Goal: Find specific page/section: Find specific page/section

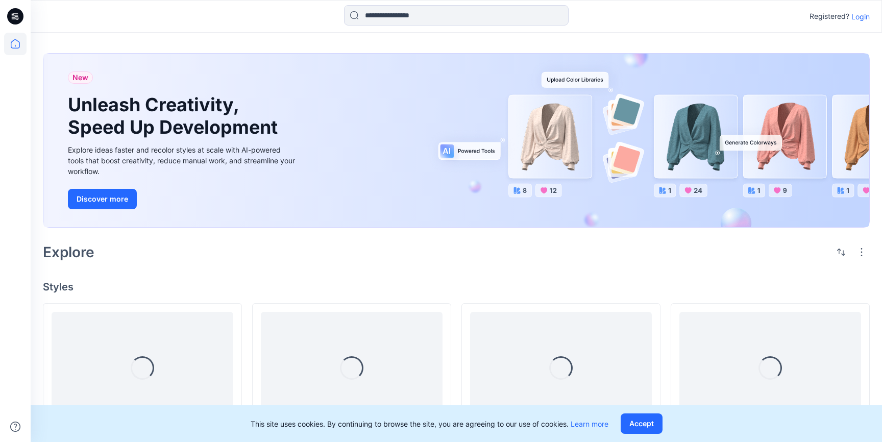
click at [859, 17] on p "Login" at bounding box center [861, 16] width 18 height 11
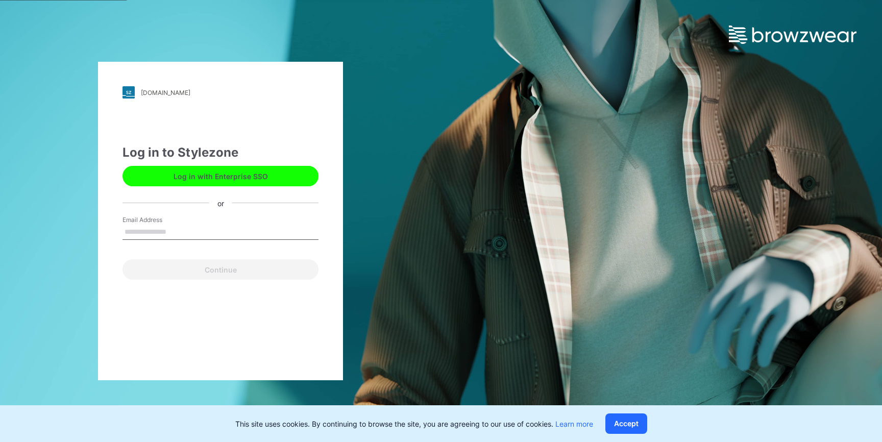
click at [154, 225] on input "Email Address" at bounding box center [221, 232] width 196 height 15
click at [195, 228] on input "*" at bounding box center [221, 232] width 196 height 15
drag, startPoint x: 196, startPoint y: 229, endPoint x: 134, endPoint y: 230, distance: 61.8
click at [133, 230] on input "*" at bounding box center [221, 232] width 196 height 15
click at [134, 230] on input "*" at bounding box center [221, 232] width 196 height 15
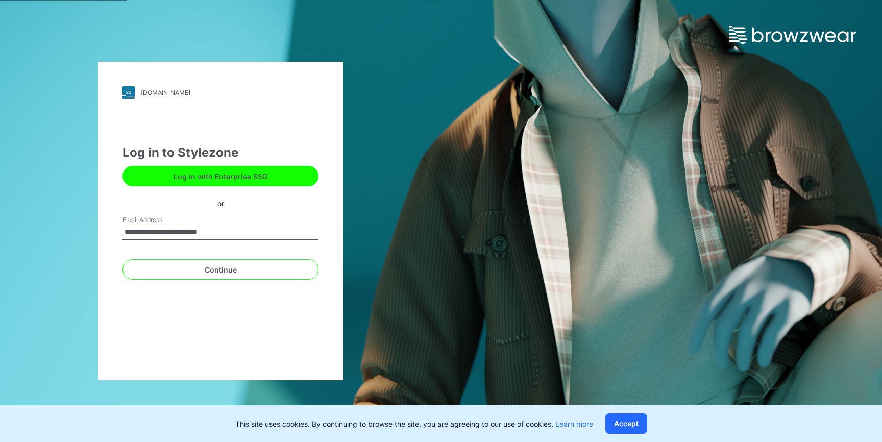
type input "**********"
click at [123, 259] on button "Continue" at bounding box center [221, 269] width 196 height 20
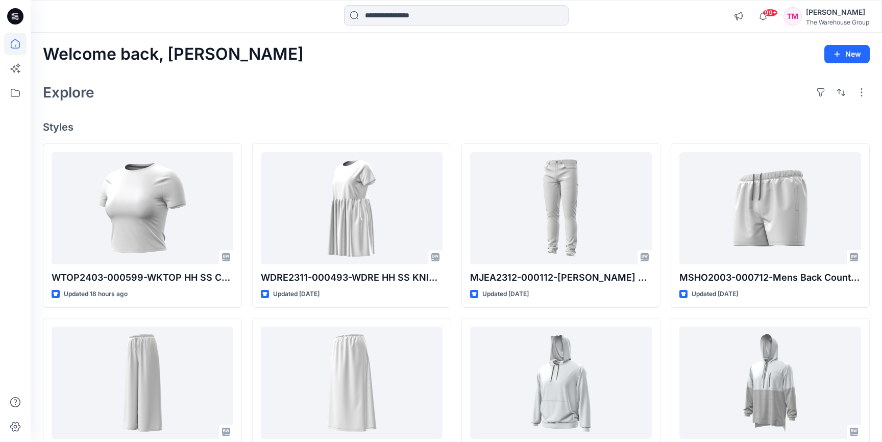
click at [218, 91] on div "Explore" at bounding box center [456, 92] width 827 height 25
click at [18, 94] on icon at bounding box center [15, 93] width 22 height 22
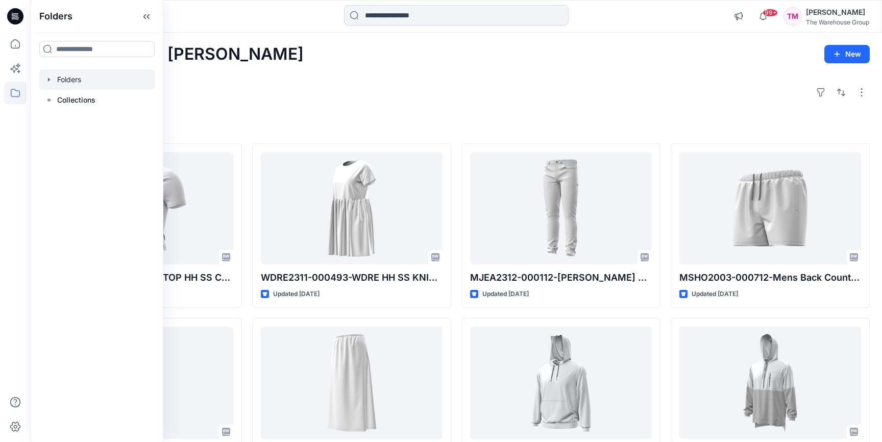
click at [44, 79] on div at bounding box center [97, 79] width 116 height 20
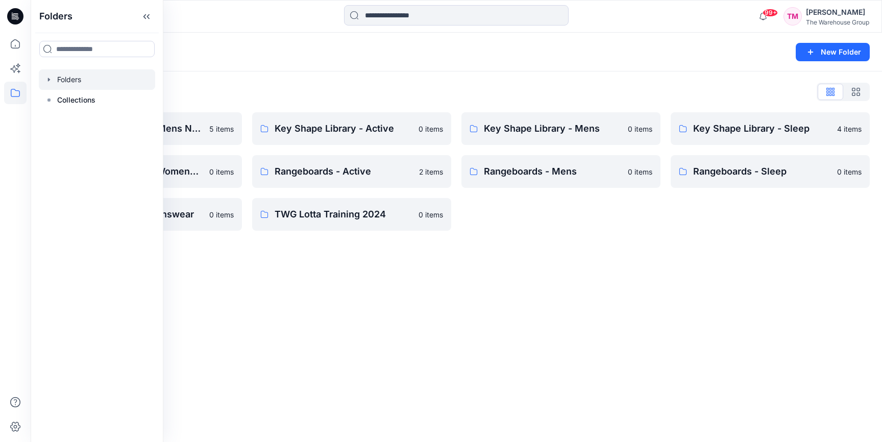
click at [47, 80] on icon "button" at bounding box center [49, 80] width 8 height 8
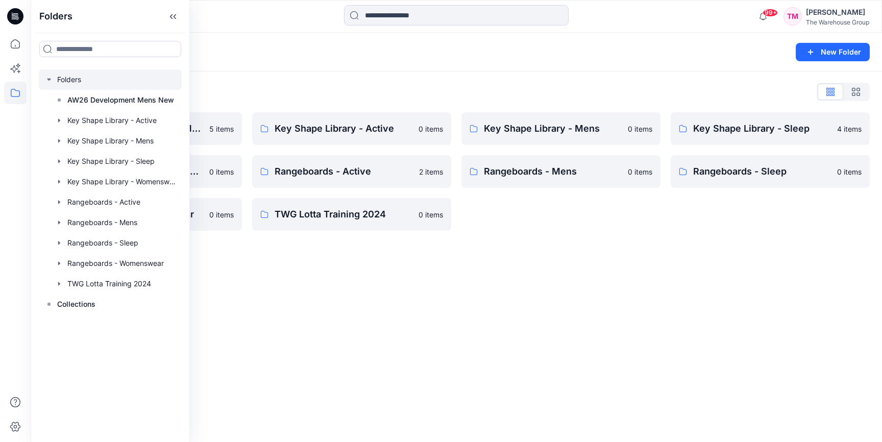
click at [249, 73] on div "Folders List AW26 Development Mens New 5 items Key Shape Library - Womenswear 0…" at bounding box center [457, 157] width 852 height 172
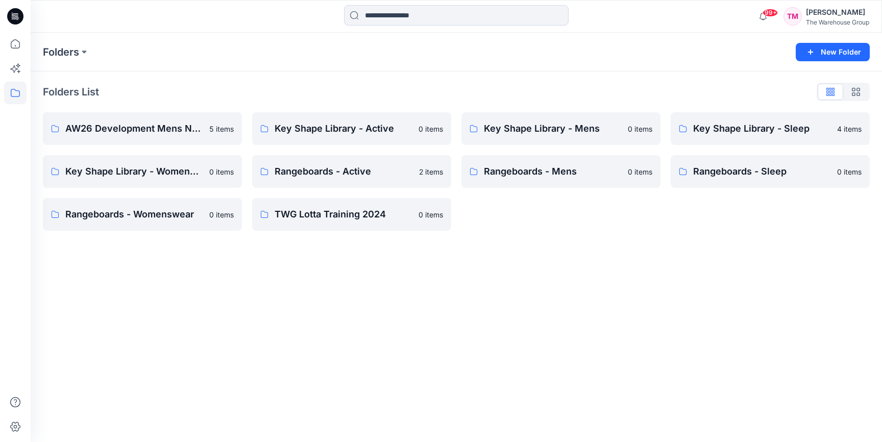
click at [170, 317] on div "Folders New Folder Folders List AW26 Development Mens New 5 items Key Shape Lib…" at bounding box center [457, 238] width 852 height 410
click at [360, 168] on p "Rangeboards - Active" at bounding box center [351, 171] width 152 height 14
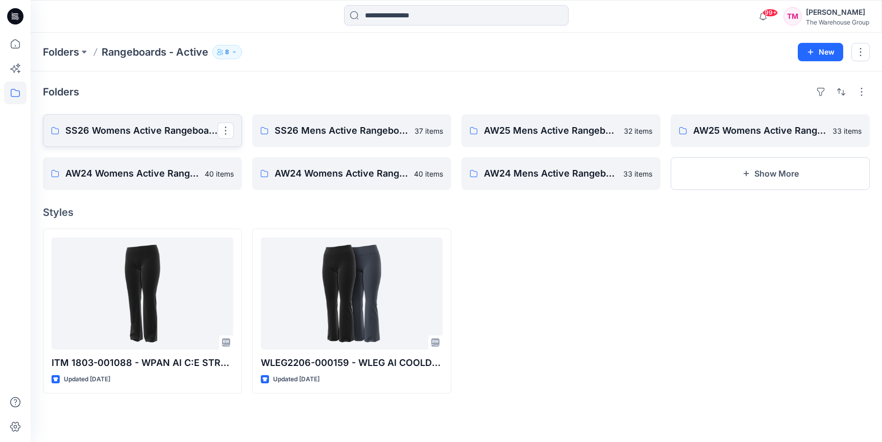
click at [177, 135] on p "SS26 Womens Active Rangeboard" at bounding box center [141, 131] width 152 height 14
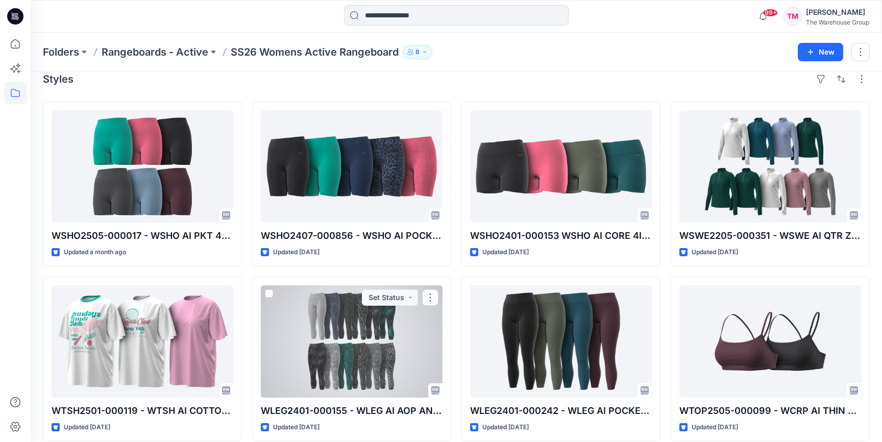
scroll to position [15, 0]
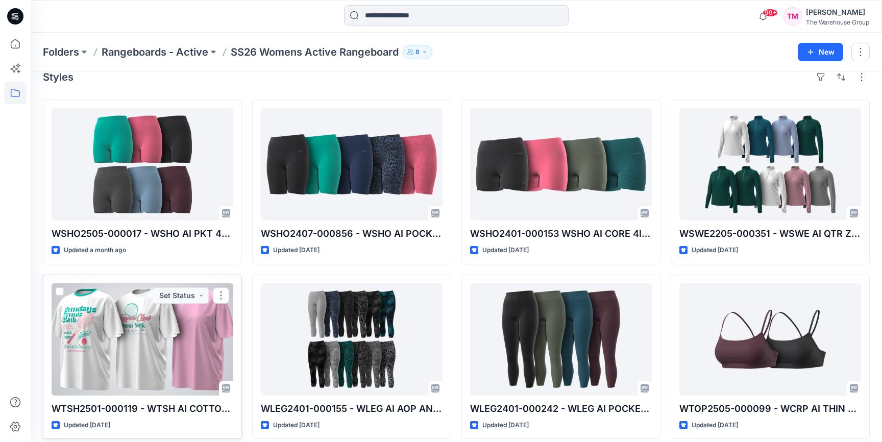
click at [115, 346] on div at bounding box center [143, 339] width 182 height 112
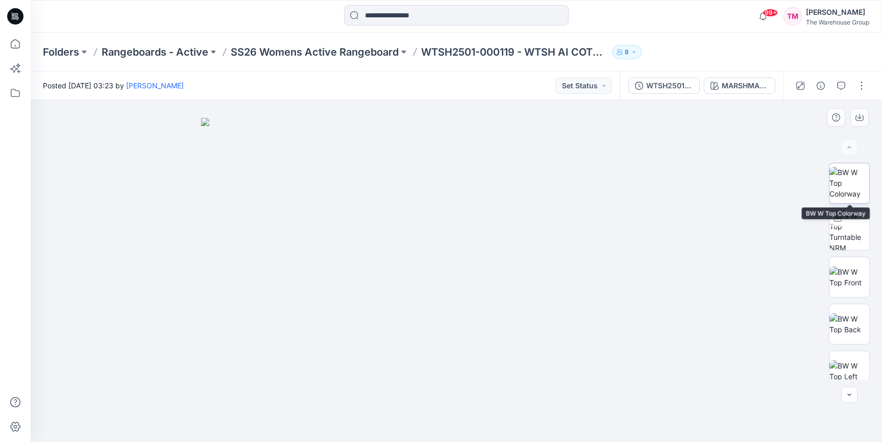
click at [856, 184] on img at bounding box center [850, 183] width 40 height 32
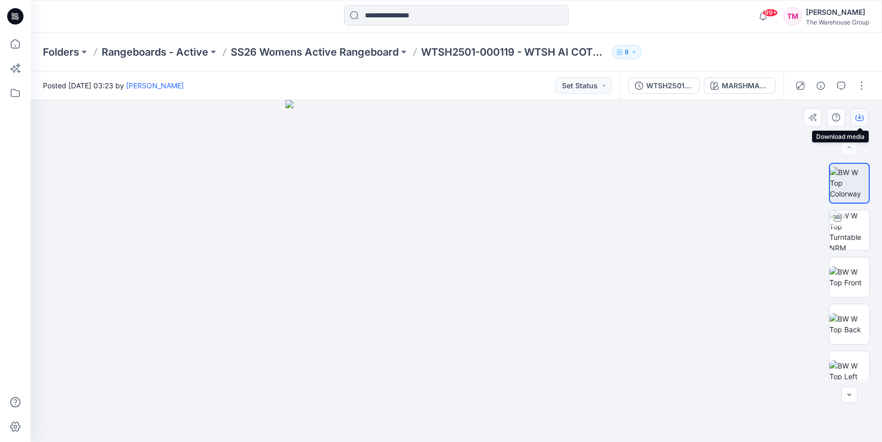
click at [861, 121] on icon "button" at bounding box center [860, 118] width 8 height 6
click at [718, 83] on icon "button" at bounding box center [715, 86] width 8 height 8
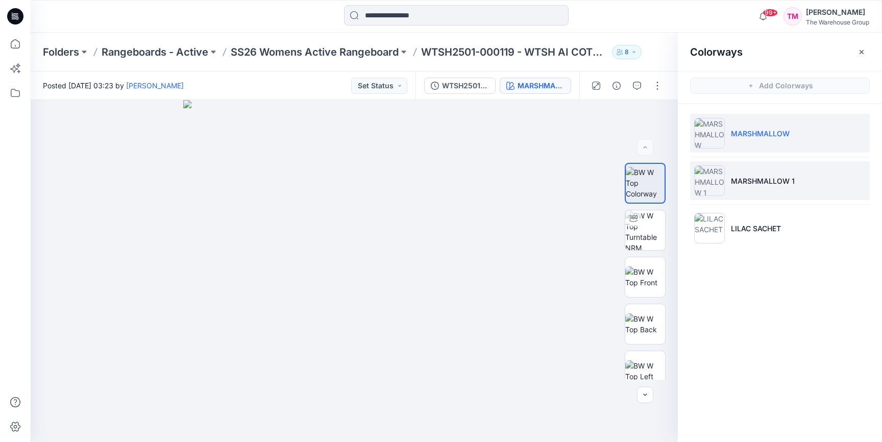
click at [738, 183] on p "MARSHMALLOW 1" at bounding box center [763, 181] width 64 height 11
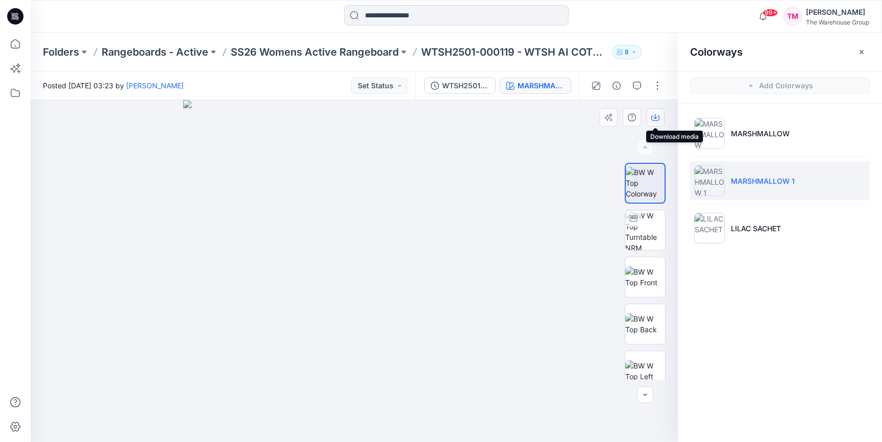
click at [660, 115] on button "button" at bounding box center [656, 117] width 18 height 18
